Goal: Navigation & Orientation: Find specific page/section

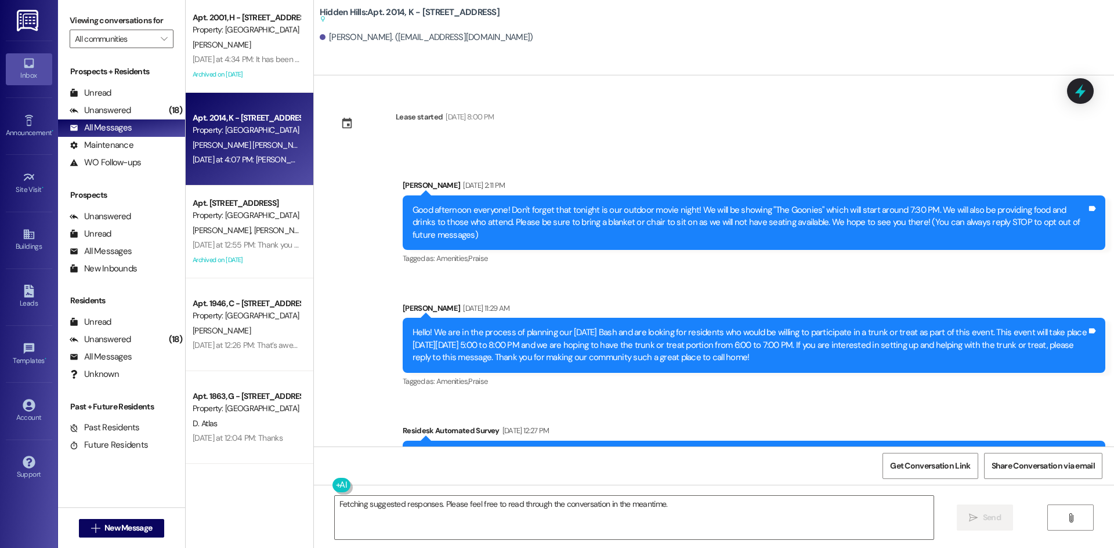
scroll to position [14600, 0]
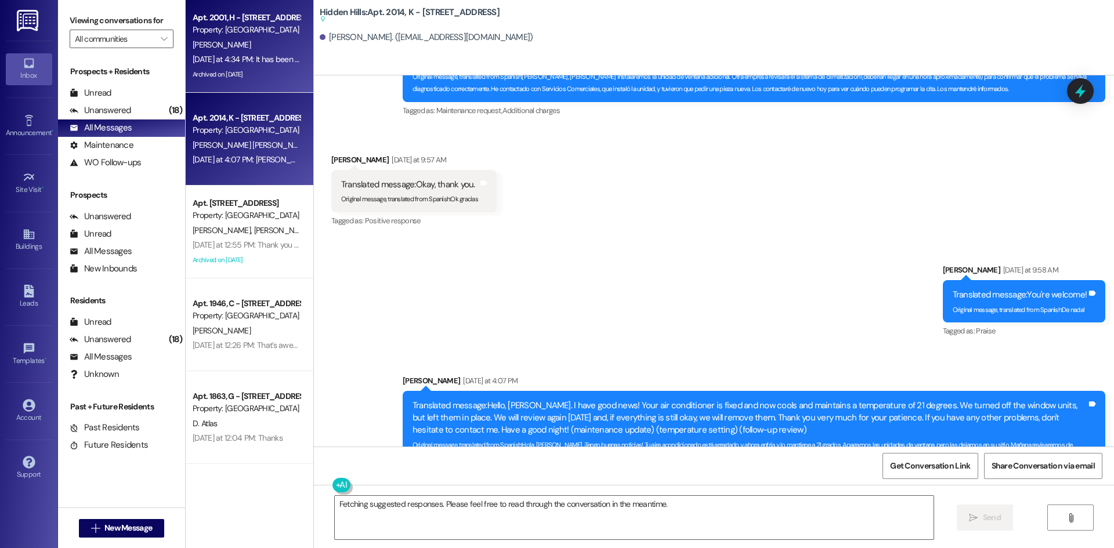
click at [239, 83] on div "Apt. 2001, H - [STREET_ADDRESS] Property: [GEOGRAPHIC_DATA] [PERSON_NAME] [DATE…" at bounding box center [250, 46] width 128 height 93
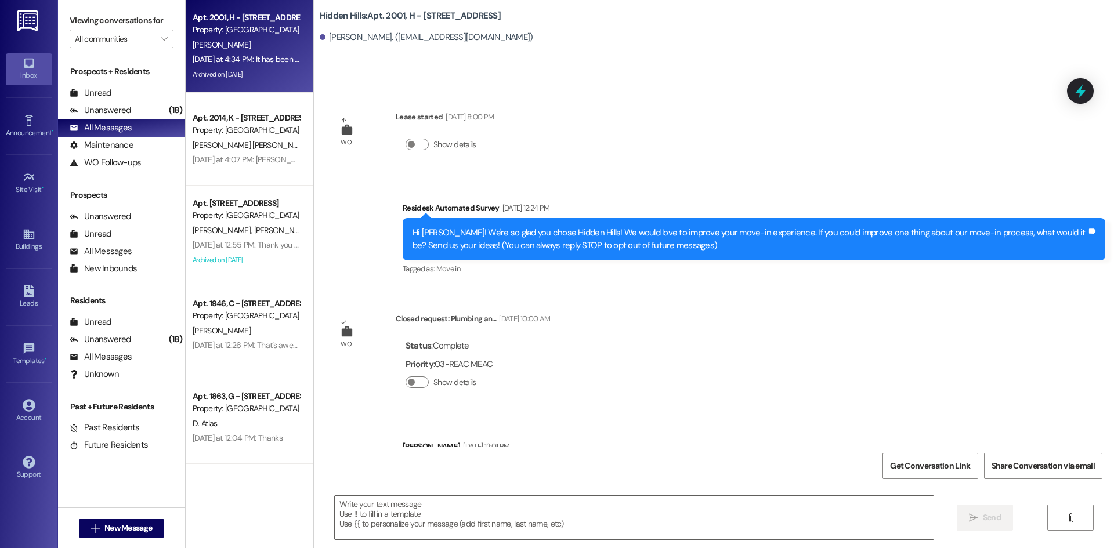
type textarea "Fetching suggested responses. Please feel free to read through the conversation…"
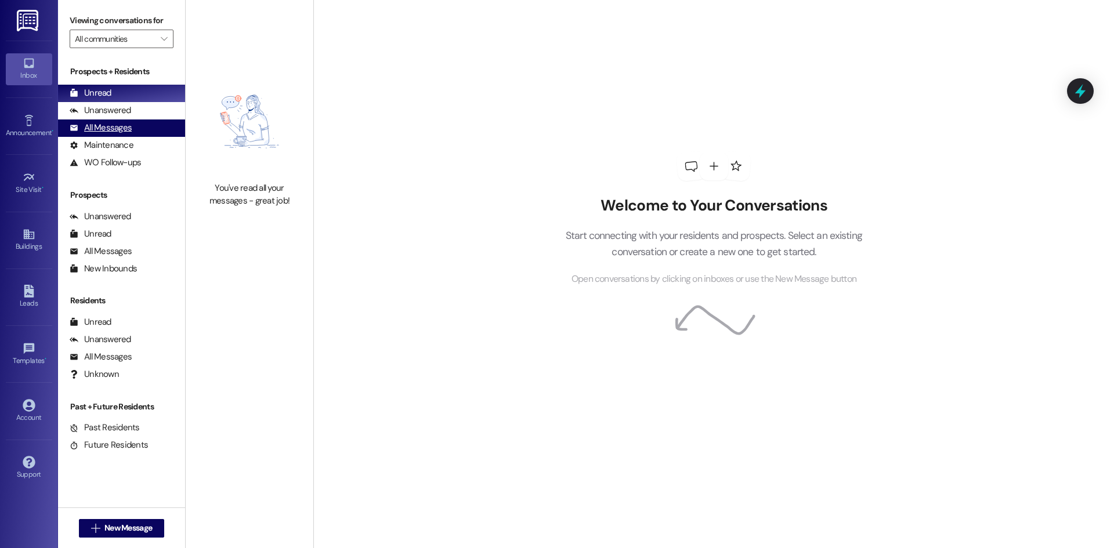
click at [115, 129] on div "All Messages" at bounding box center [101, 128] width 62 height 12
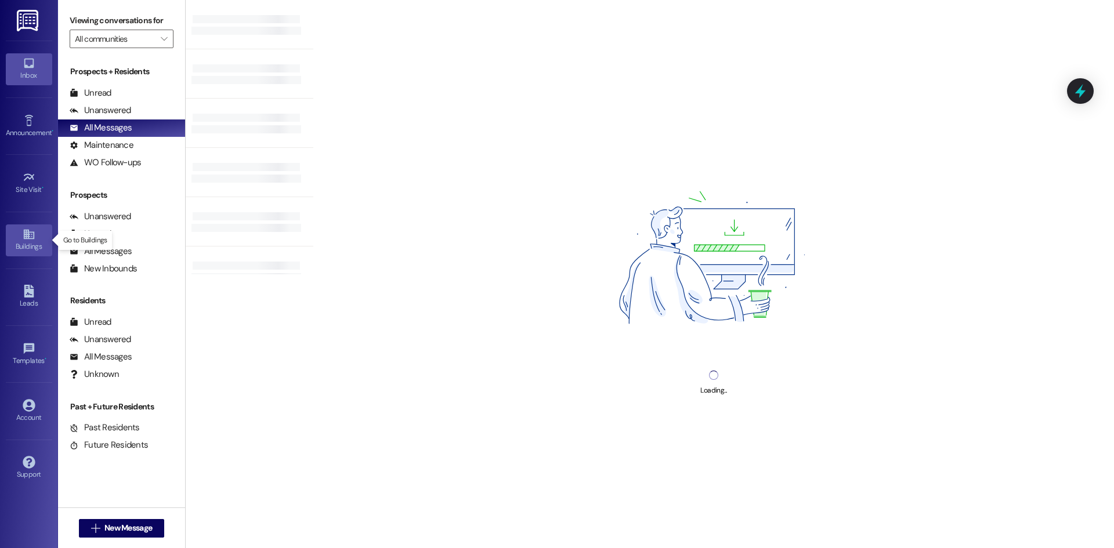
click at [30, 226] on link "Buildings" at bounding box center [29, 240] width 46 height 31
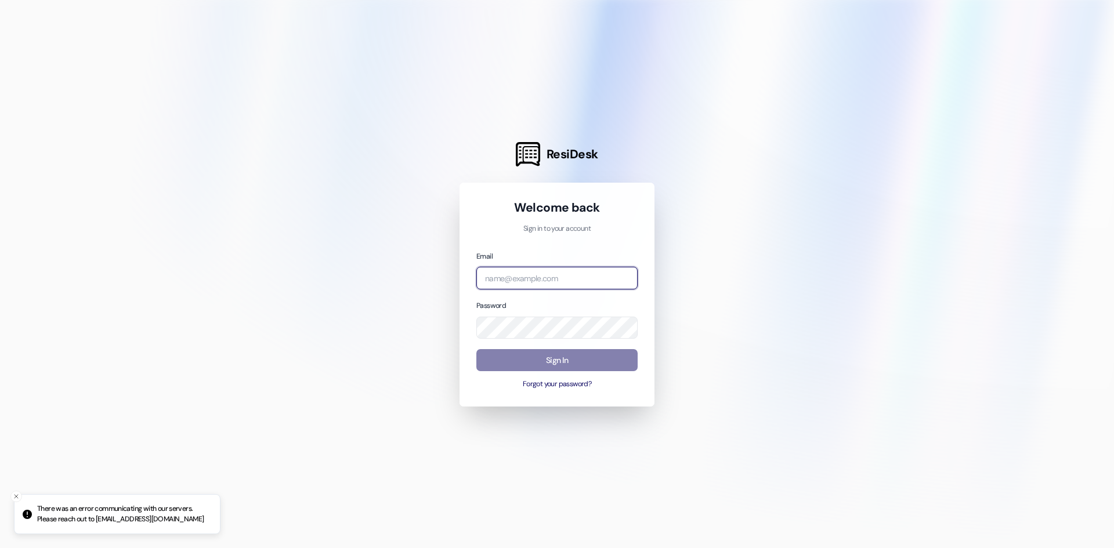
click at [559, 270] on input "email" at bounding box center [556, 278] width 161 height 23
type input "[EMAIL_ADDRESS][DOMAIN_NAME]"
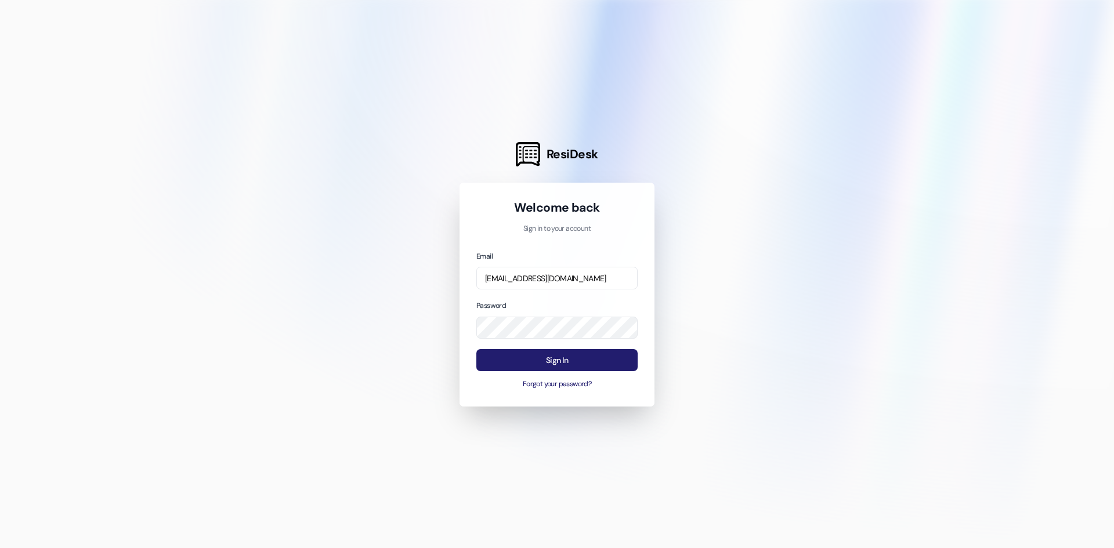
click at [583, 369] on button "Sign In" at bounding box center [556, 360] width 161 height 23
click at [572, 360] on button "Sign In" at bounding box center [556, 360] width 161 height 23
click at [608, 362] on button "Sign In" at bounding box center [556, 360] width 161 height 23
